Goal: Navigation & Orientation: Find specific page/section

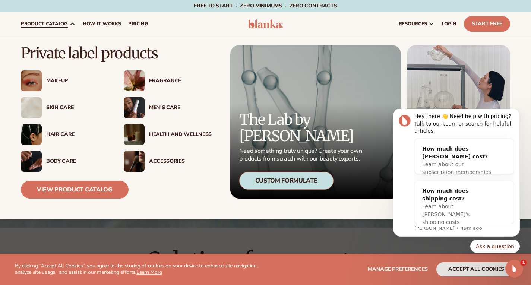
click at [160, 131] on div "Health And Wellness" at bounding box center [180, 134] width 63 height 6
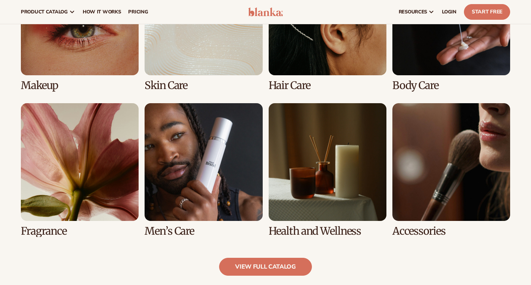
scroll to position [596, 0]
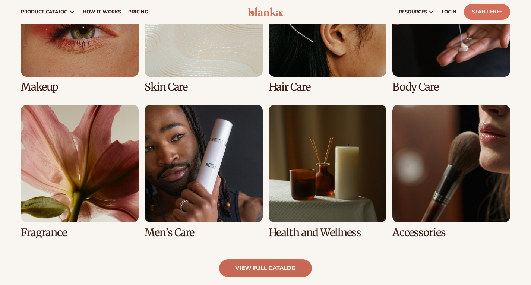
click at [271, 269] on link "view full catalog" at bounding box center [265, 268] width 93 height 18
click at [274, 273] on link "view full catalog" at bounding box center [265, 268] width 93 height 18
